Goal: Transaction & Acquisition: Purchase product/service

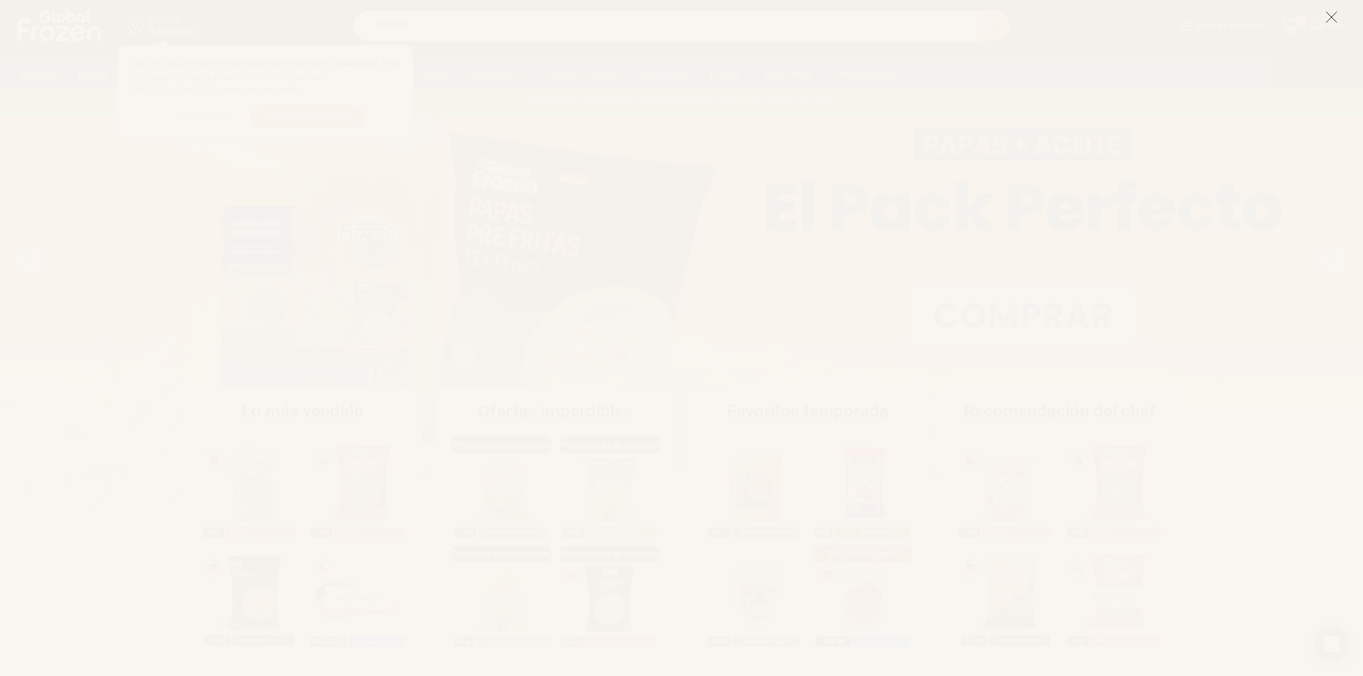
click at [1334, 20] on icon at bounding box center [1331, 17] width 13 height 13
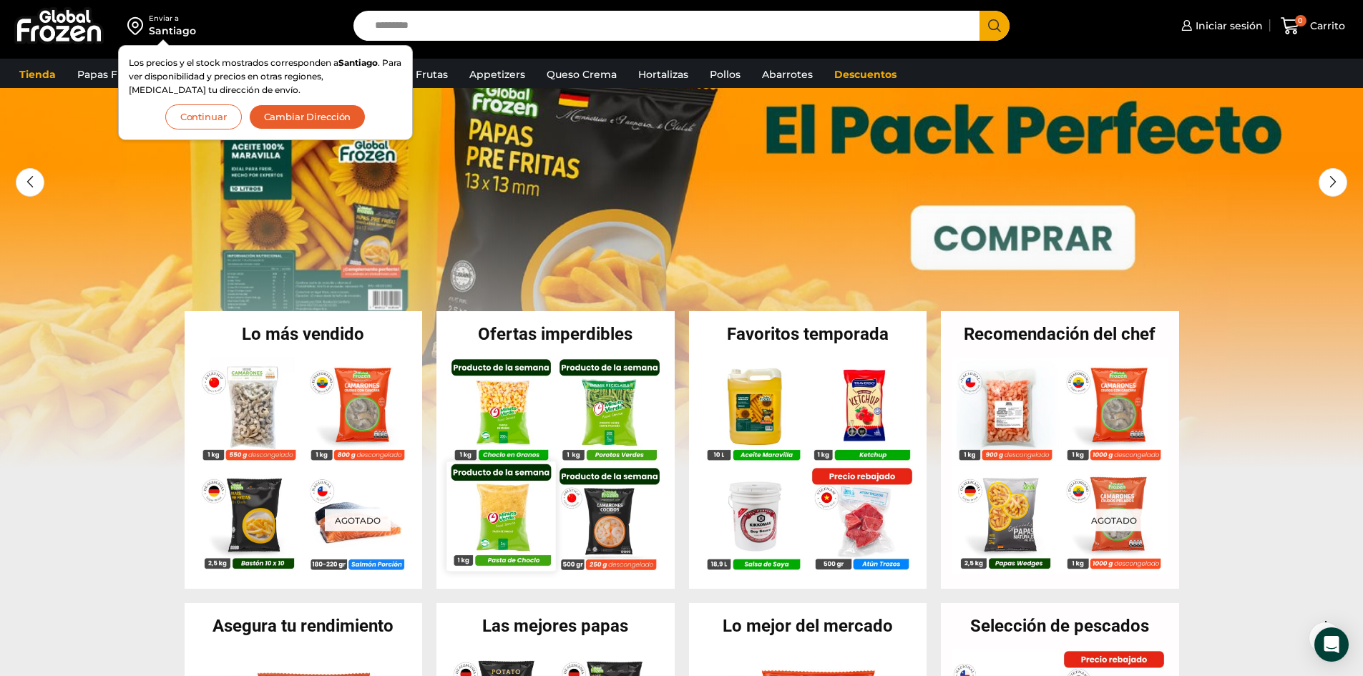
scroll to position [215, 0]
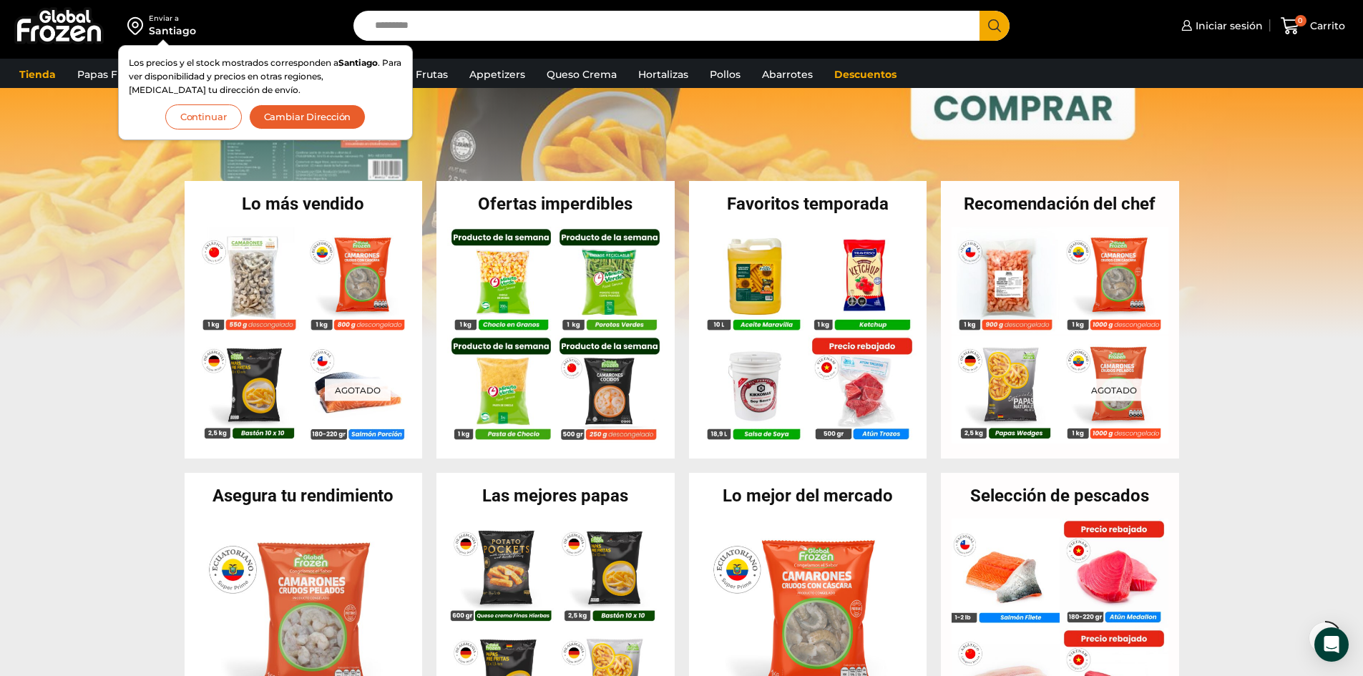
click at [204, 112] on button "Continuar" at bounding box center [203, 116] width 77 height 25
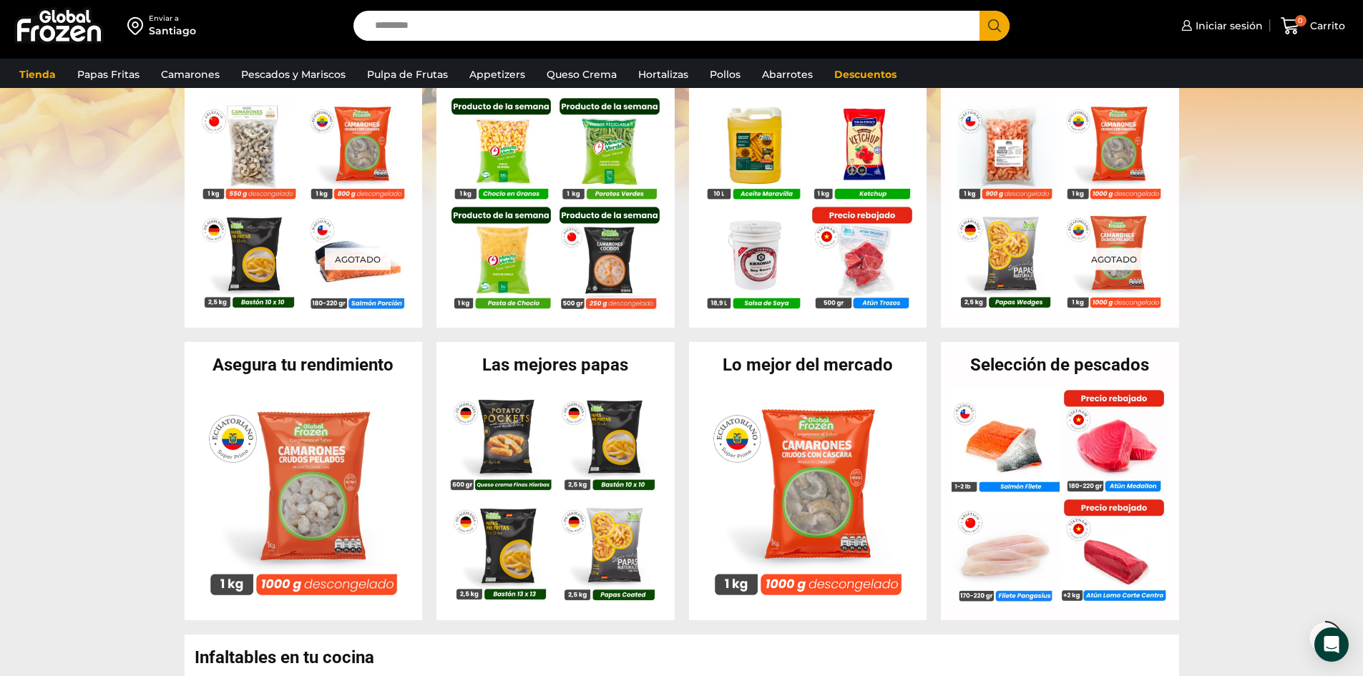
scroll to position [358, 0]
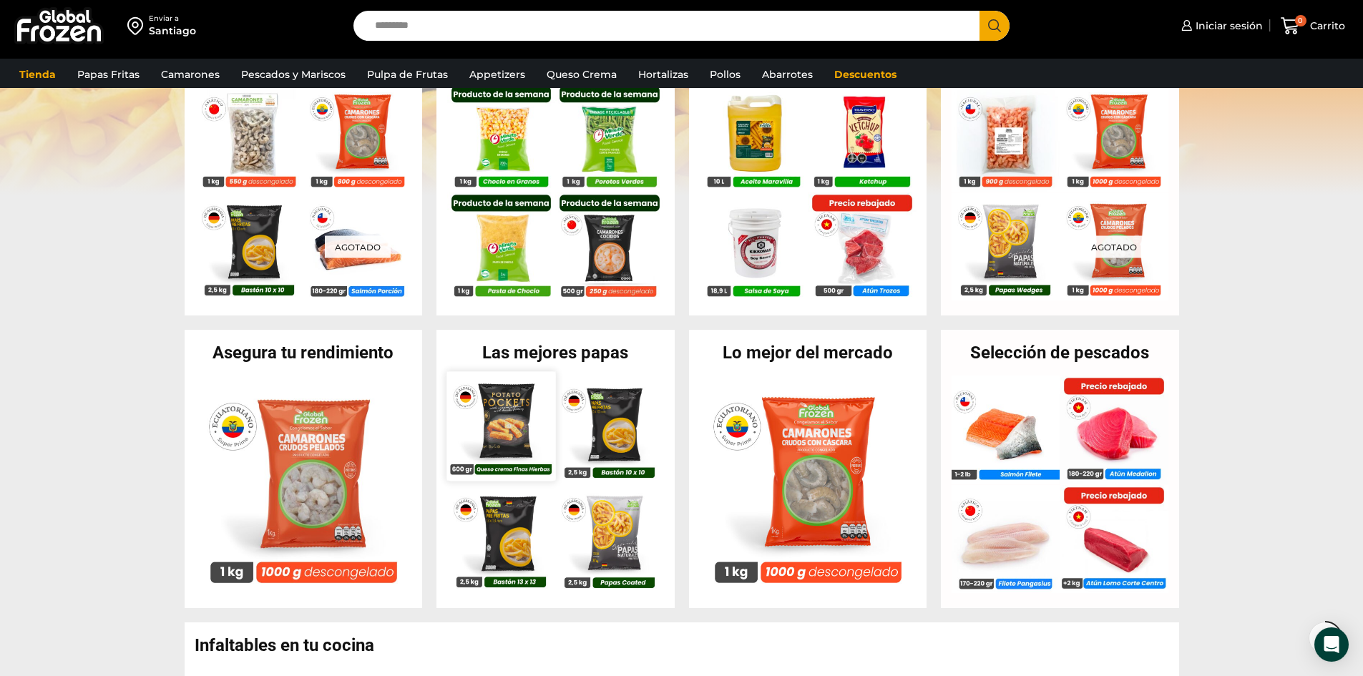
click at [540, 439] on img at bounding box center [501, 426] width 109 height 109
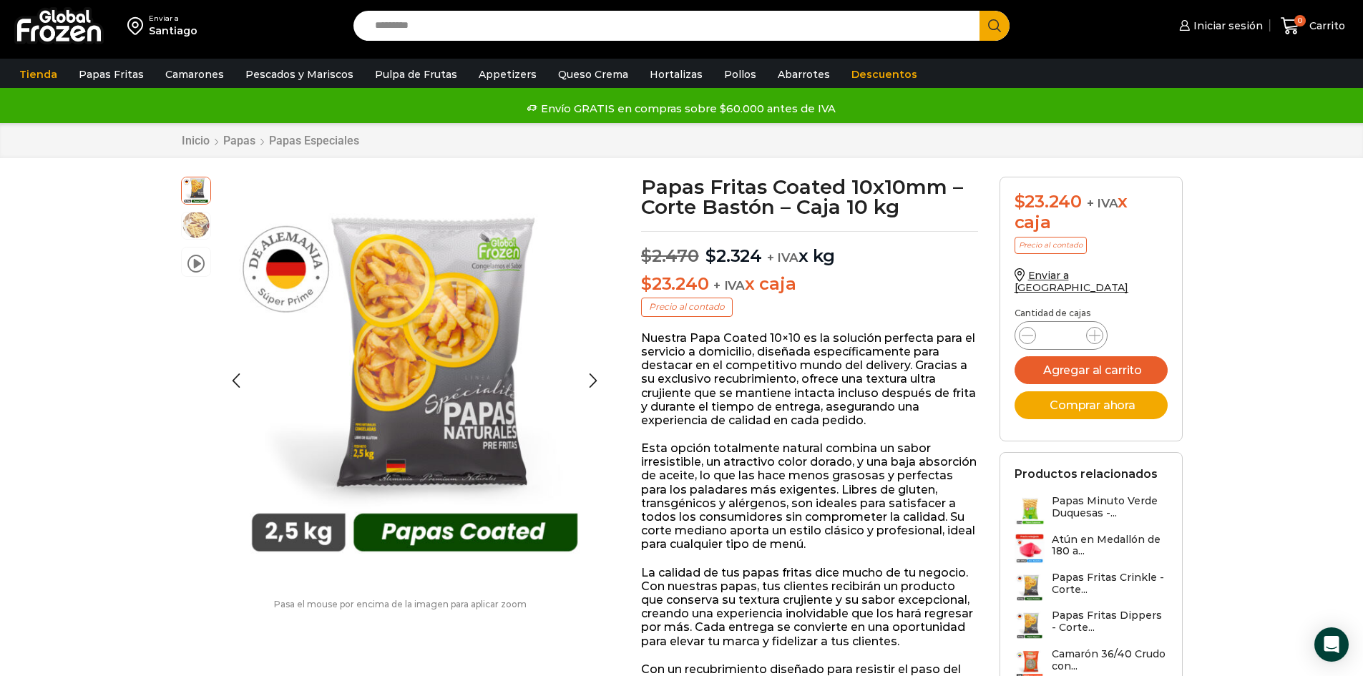
click at [197, 233] on img at bounding box center [196, 224] width 29 height 29
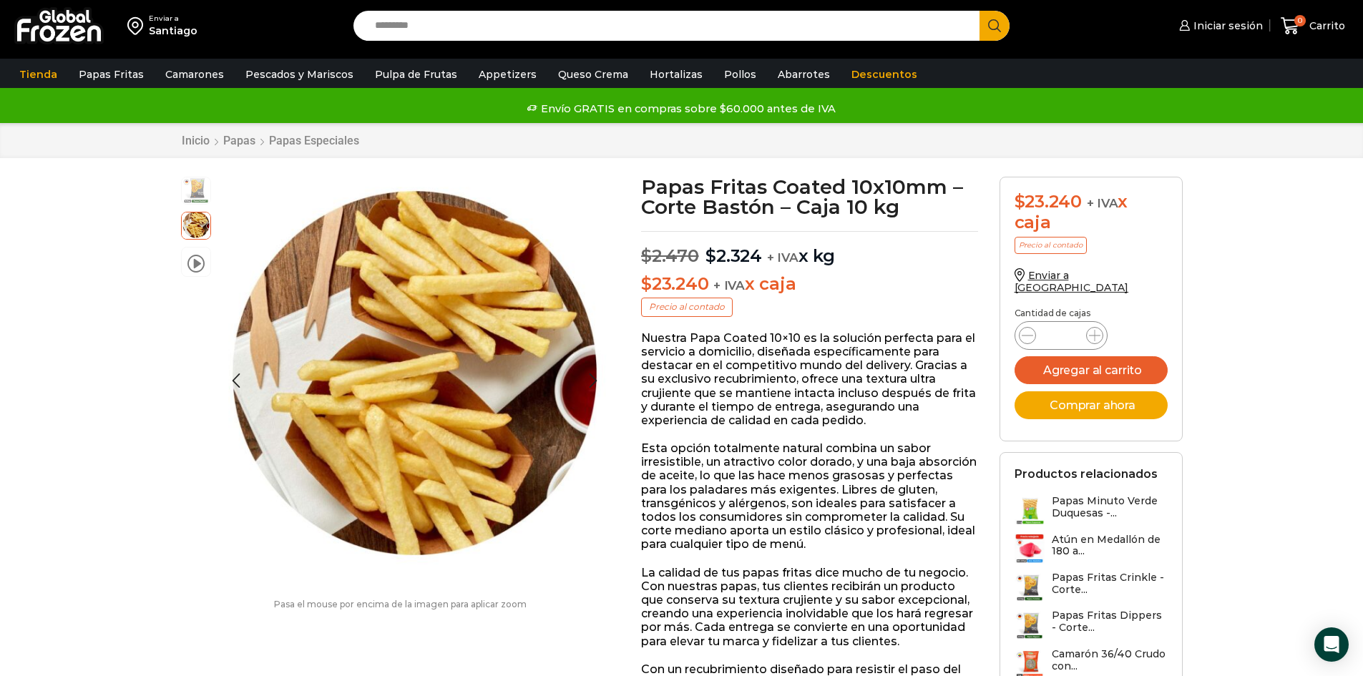
click at [192, 194] on img at bounding box center [196, 189] width 29 height 29
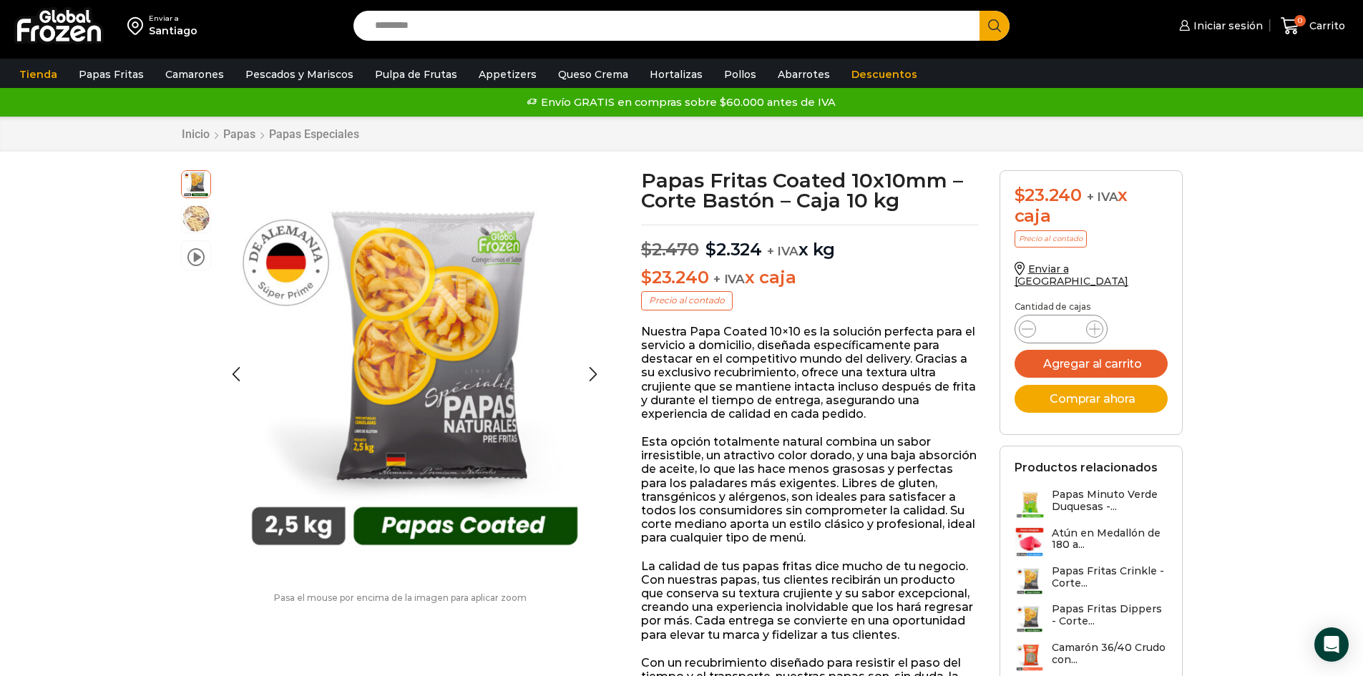
click at [201, 223] on img at bounding box center [196, 218] width 29 height 29
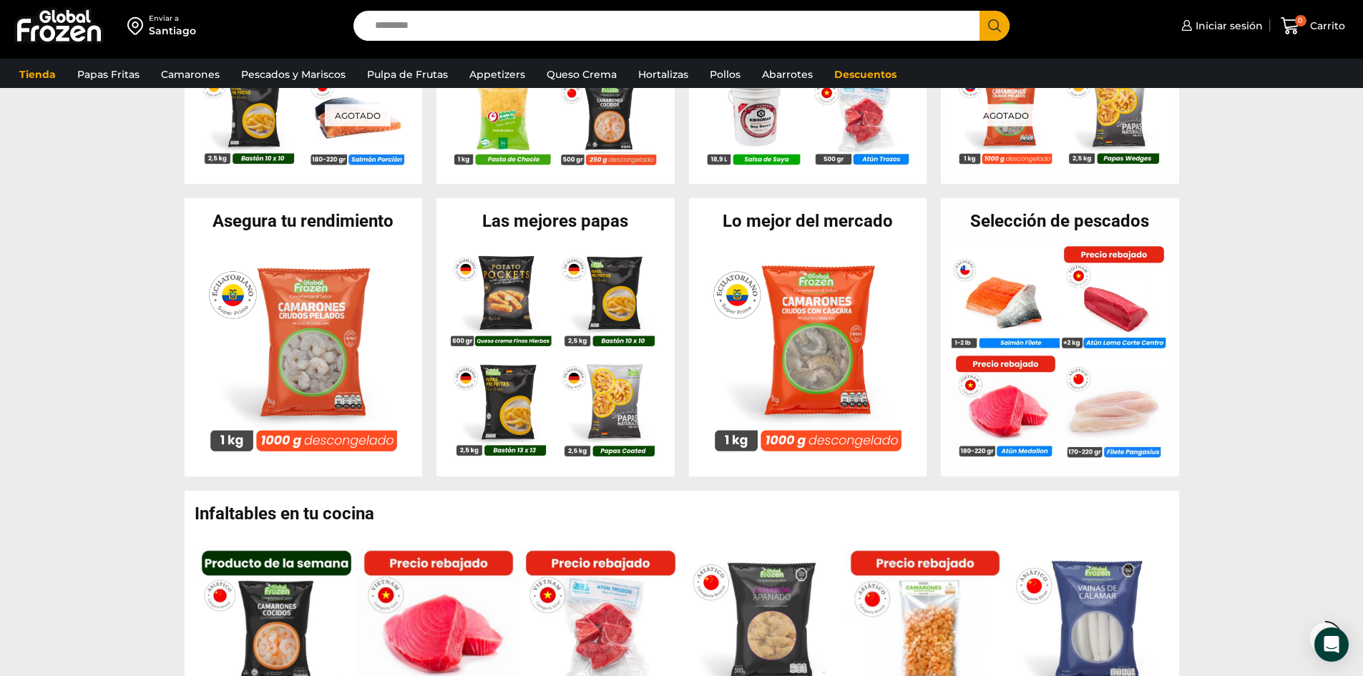
scroll to position [501, 0]
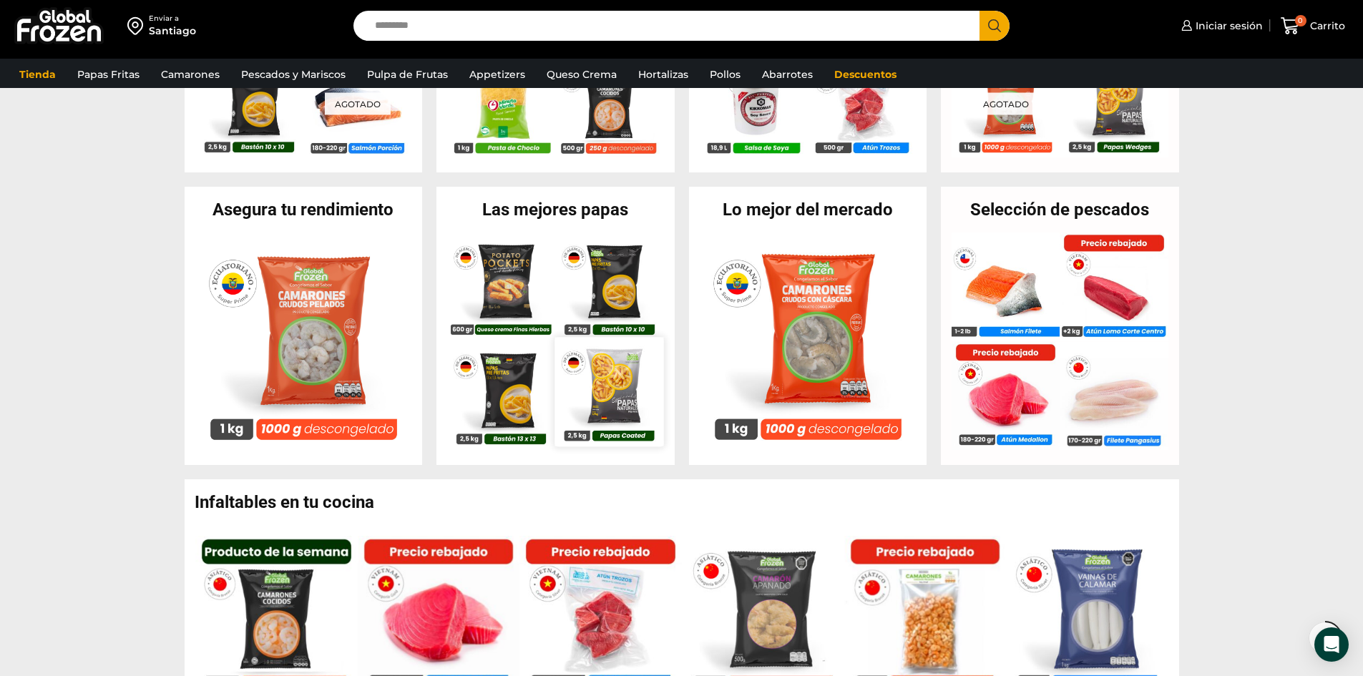
click at [641, 399] on img at bounding box center [609, 392] width 109 height 109
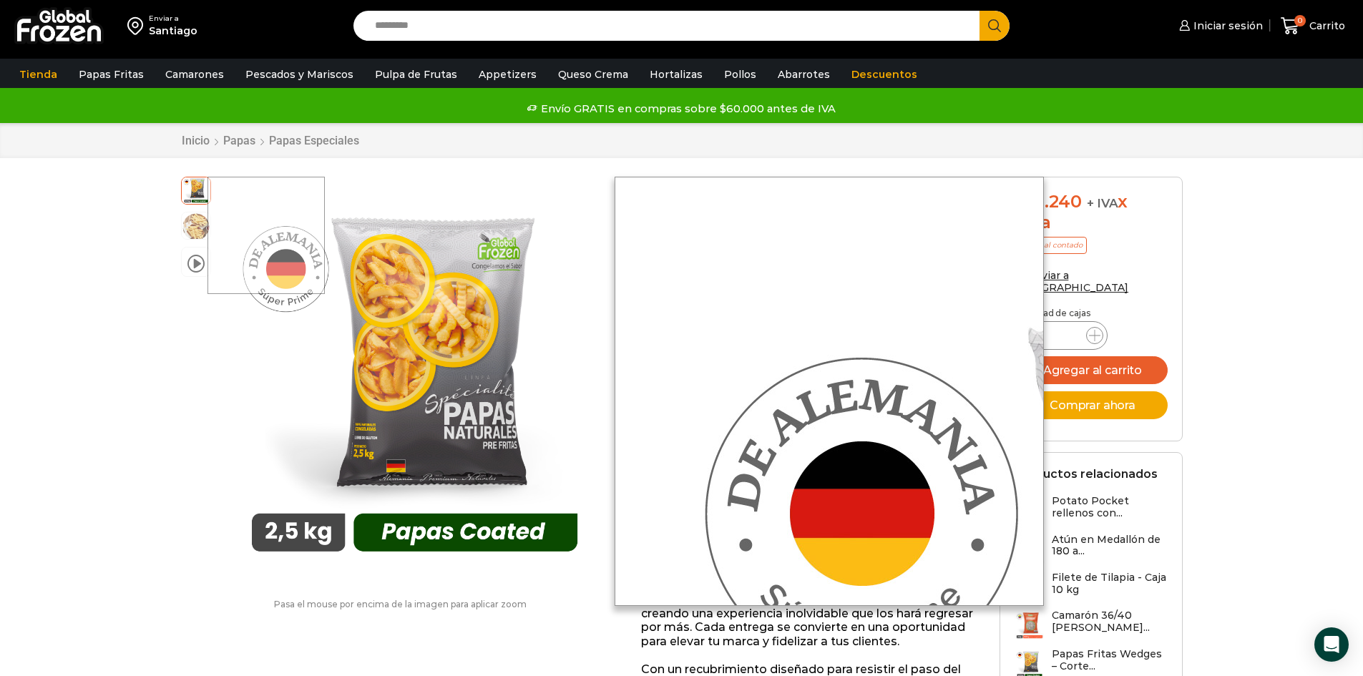
click at [215, 227] on div at bounding box center [267, 236] width 118 height 118
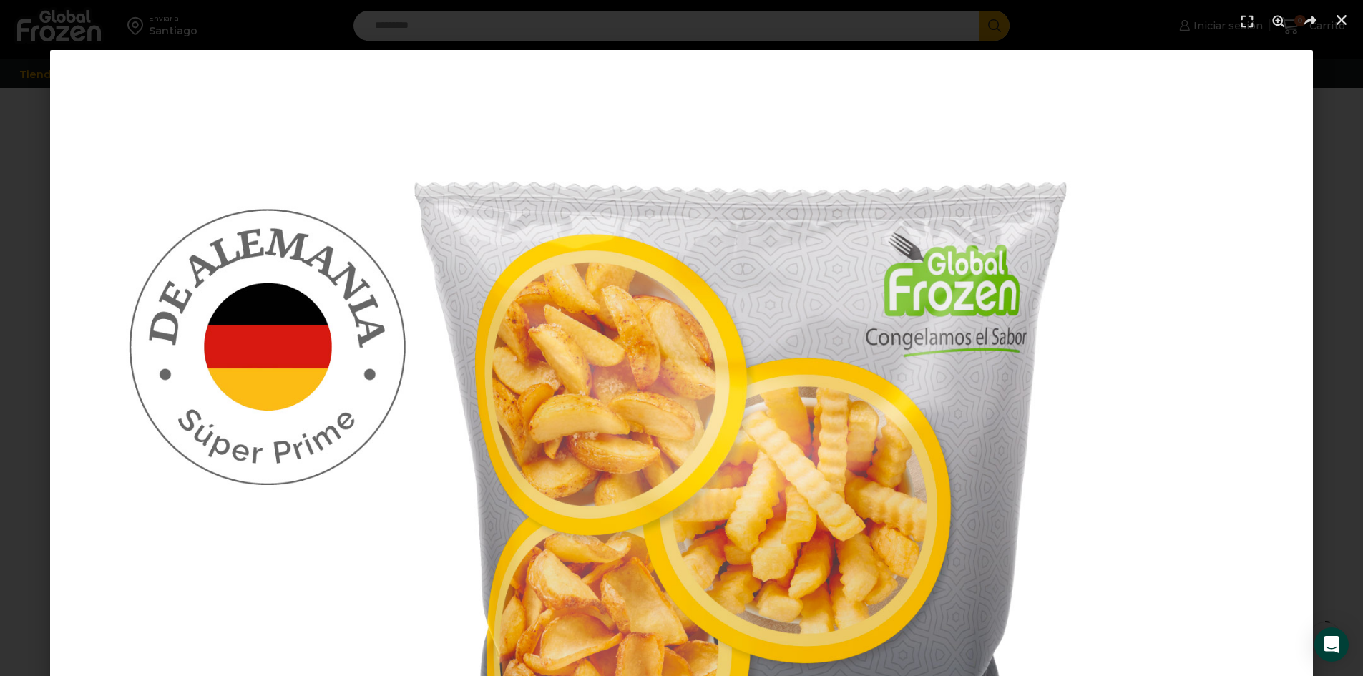
scroll to position [215, 0]
click at [1041, 547] on img "1 / 1" at bounding box center [681, 681] width 1263 height 1263
click at [1342, 19] on use "Cerrar (Esc)" at bounding box center [1342, 20] width 10 height 10
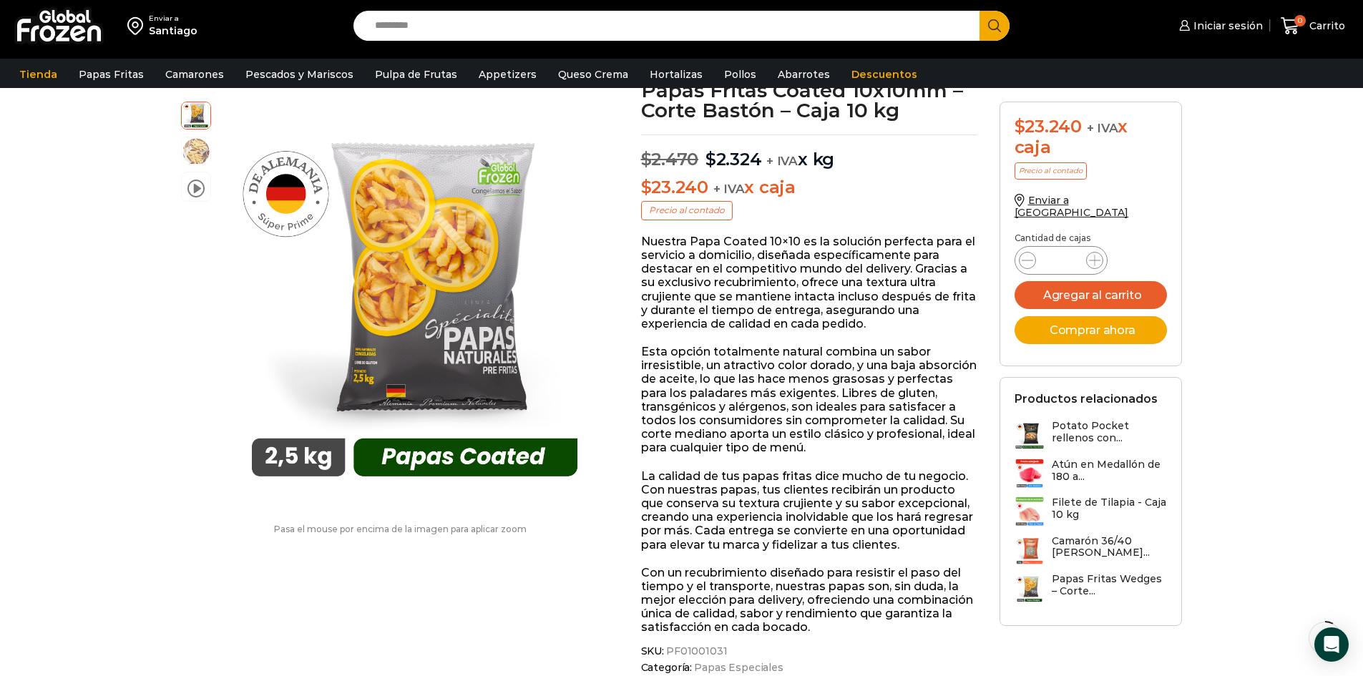
scroll to position [72, 0]
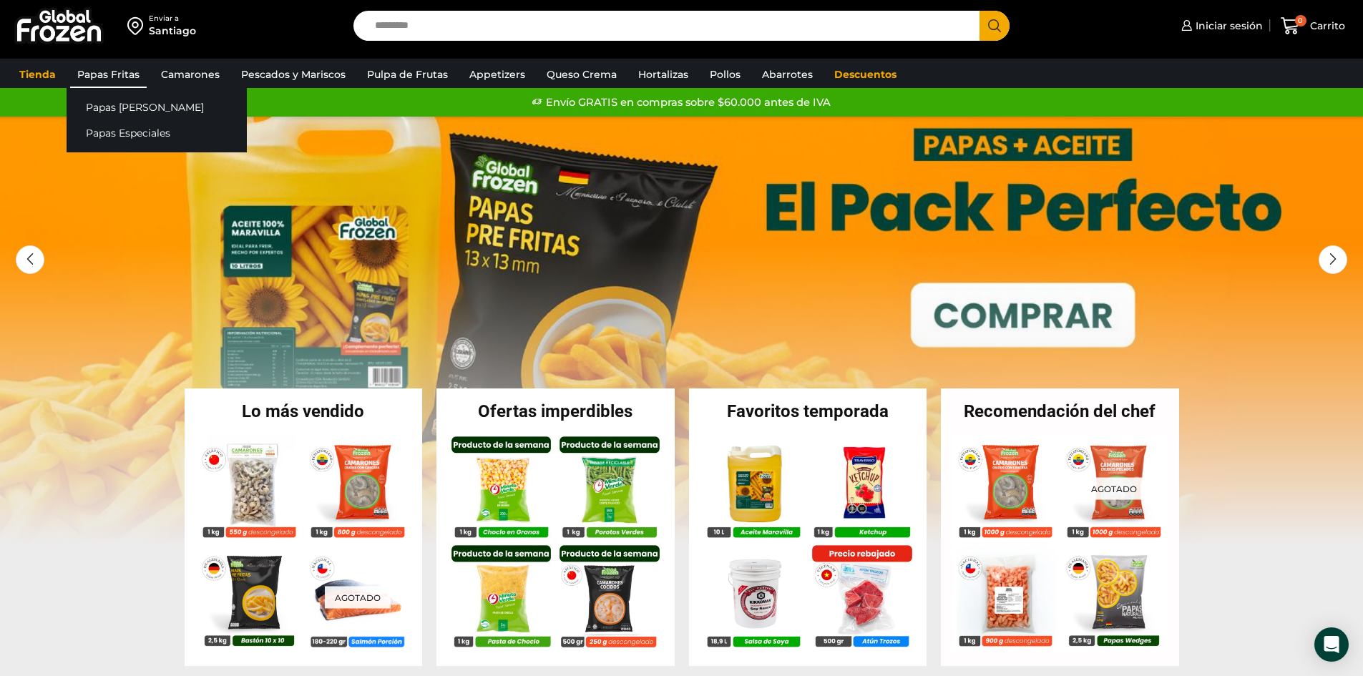
click at [117, 79] on link "Papas Fritas" at bounding box center [108, 74] width 77 height 27
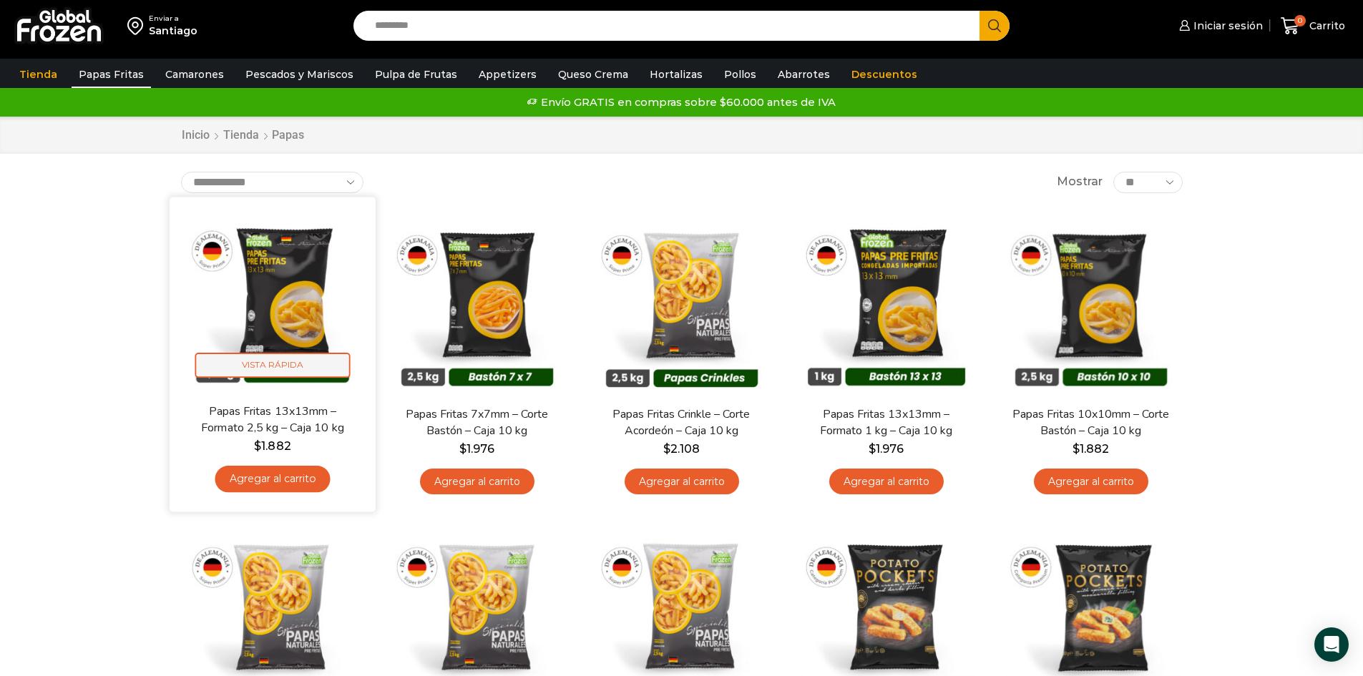
click at [249, 367] on span "Vista Rápida" at bounding box center [272, 365] width 155 height 25
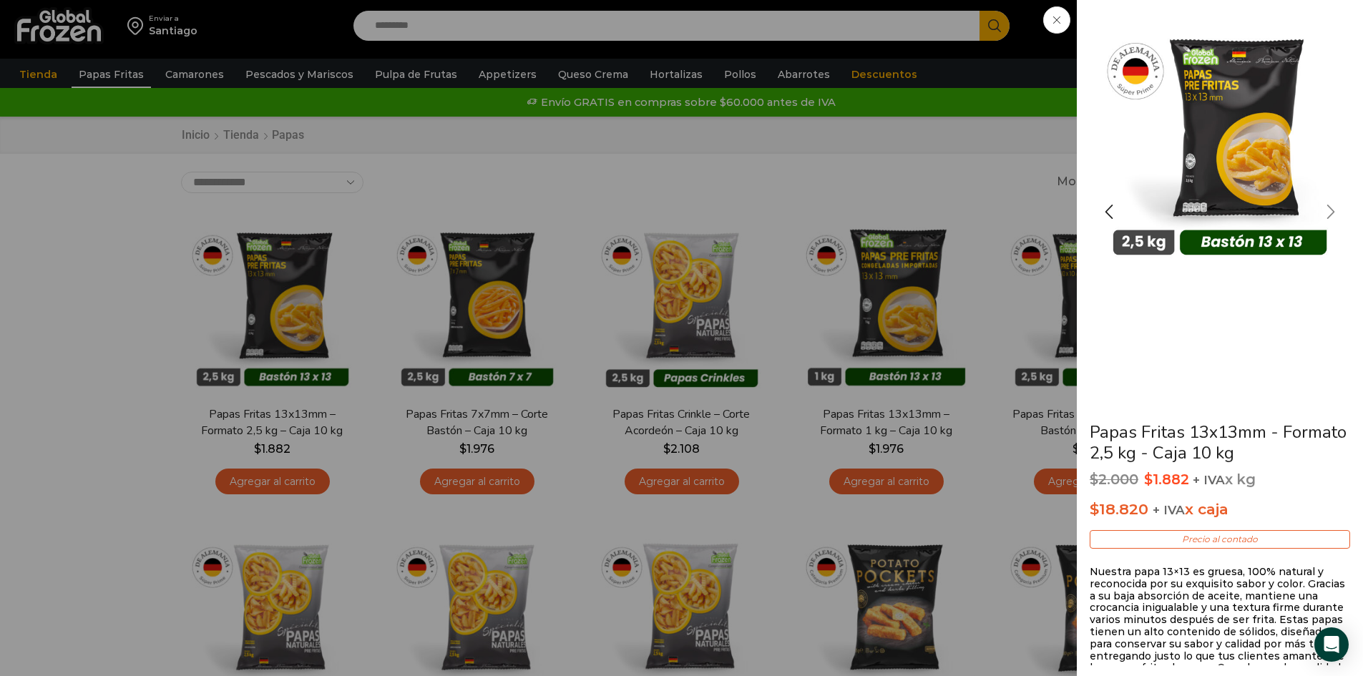
click at [1325, 213] on div "Next slide" at bounding box center [1331, 212] width 36 height 36
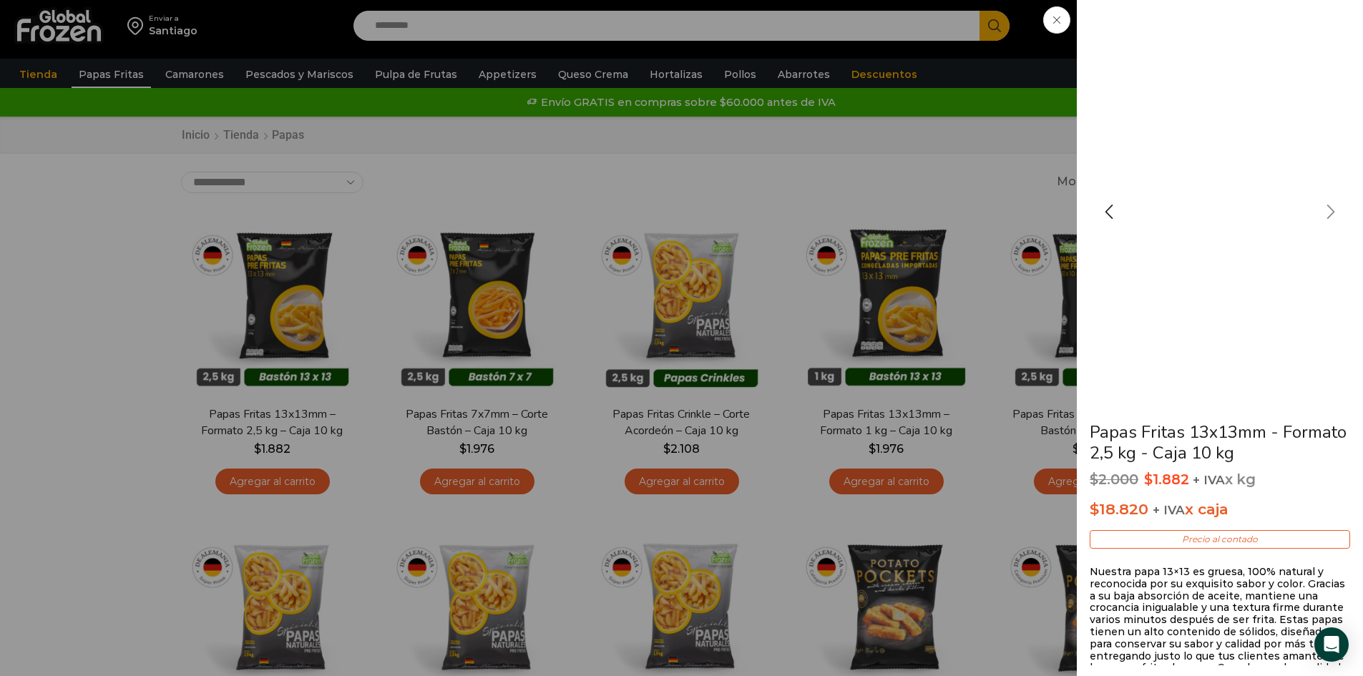
click at [1325, 213] on div "Next slide" at bounding box center [1331, 212] width 36 height 36
click at [1103, 202] on div "Previous slide" at bounding box center [1109, 212] width 36 height 36
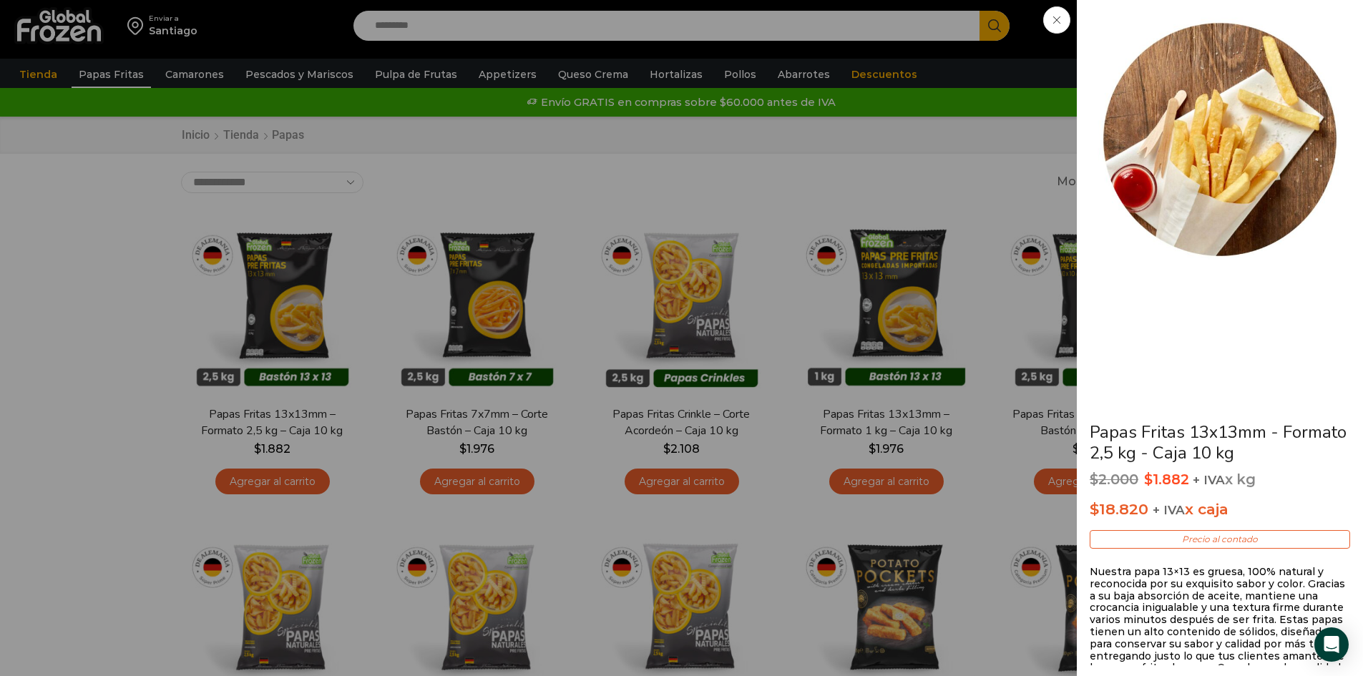
click at [68, 0] on div "Papas Fritas 13x13mm - Formato 2,5 kg - Caja 10 kg $ 2.000 Original price was: …" at bounding box center [681, 0] width 1363 height 0
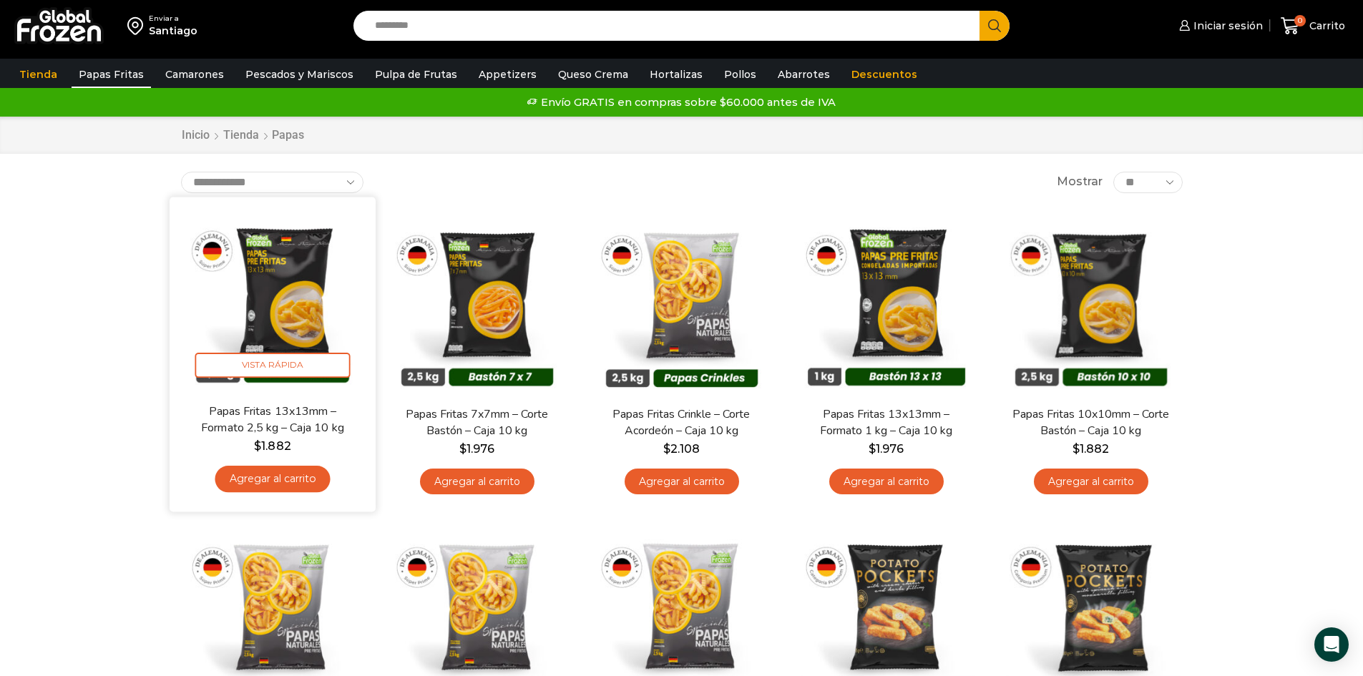
click at [277, 475] on link "Agregar al carrito" at bounding box center [272, 479] width 115 height 26
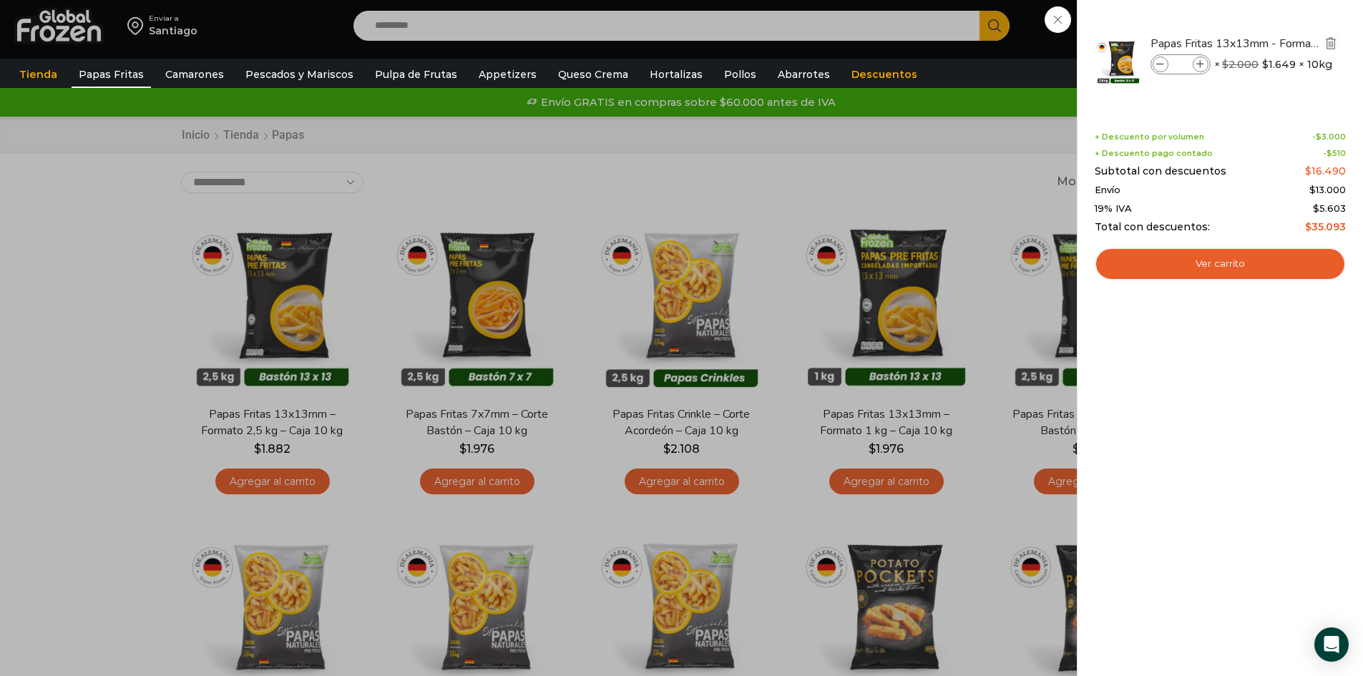
click at [1327, 43] on img "Eliminar Papas Fritas 13x13mm - Formato 2,5 kg - Caja 10 kg del carrito" at bounding box center [1331, 42] width 13 height 13
